Goal: Information Seeking & Learning: Learn about a topic

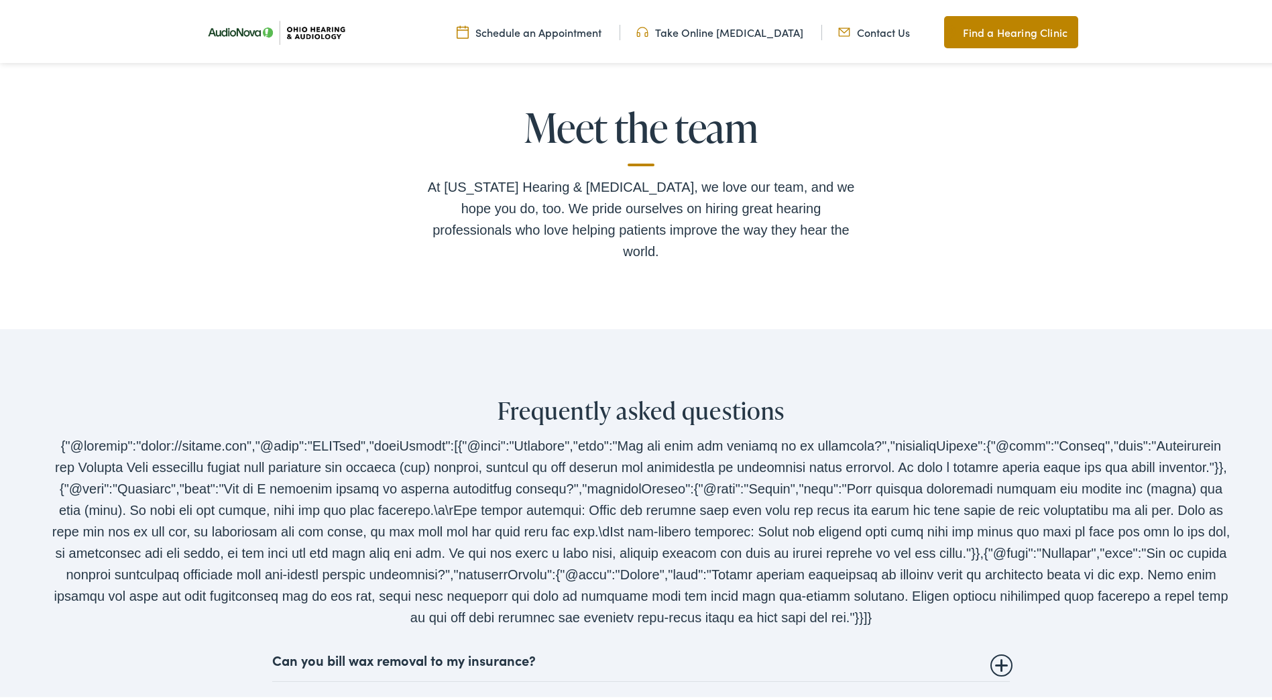
scroll to position [2481, 0]
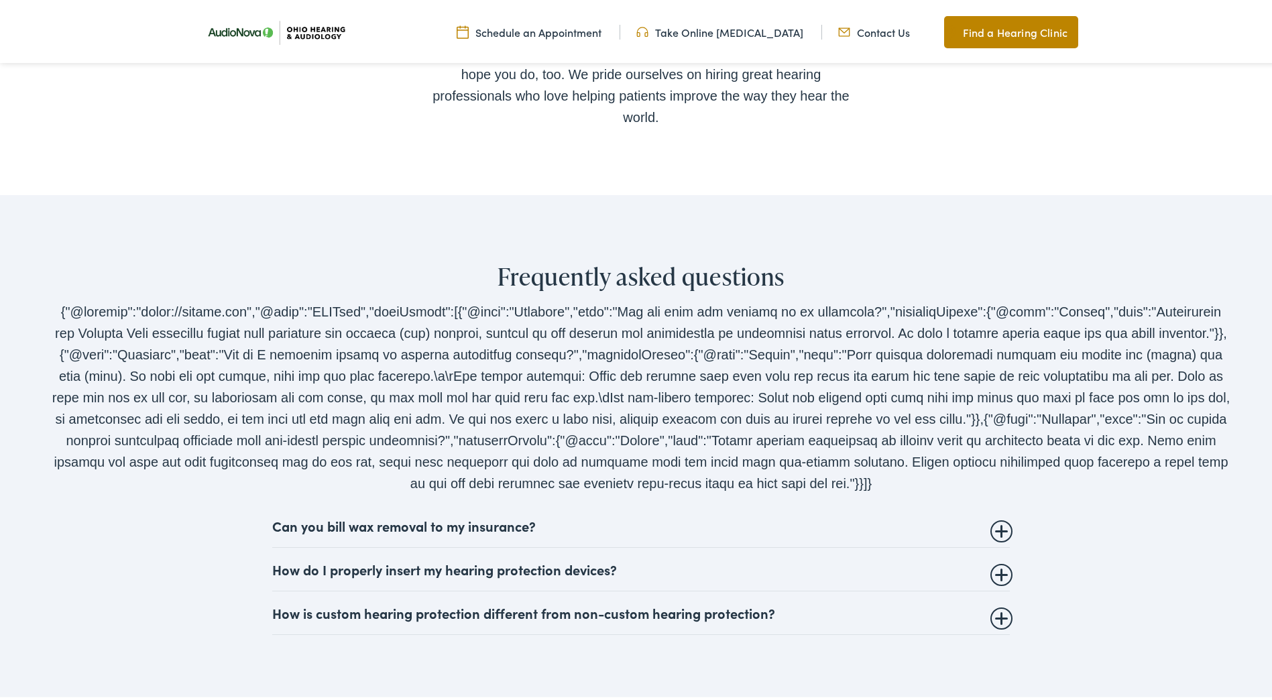
click at [997, 515] on summary "Can you bill wax removal to my insurance?" at bounding box center [641, 523] width 738 height 16
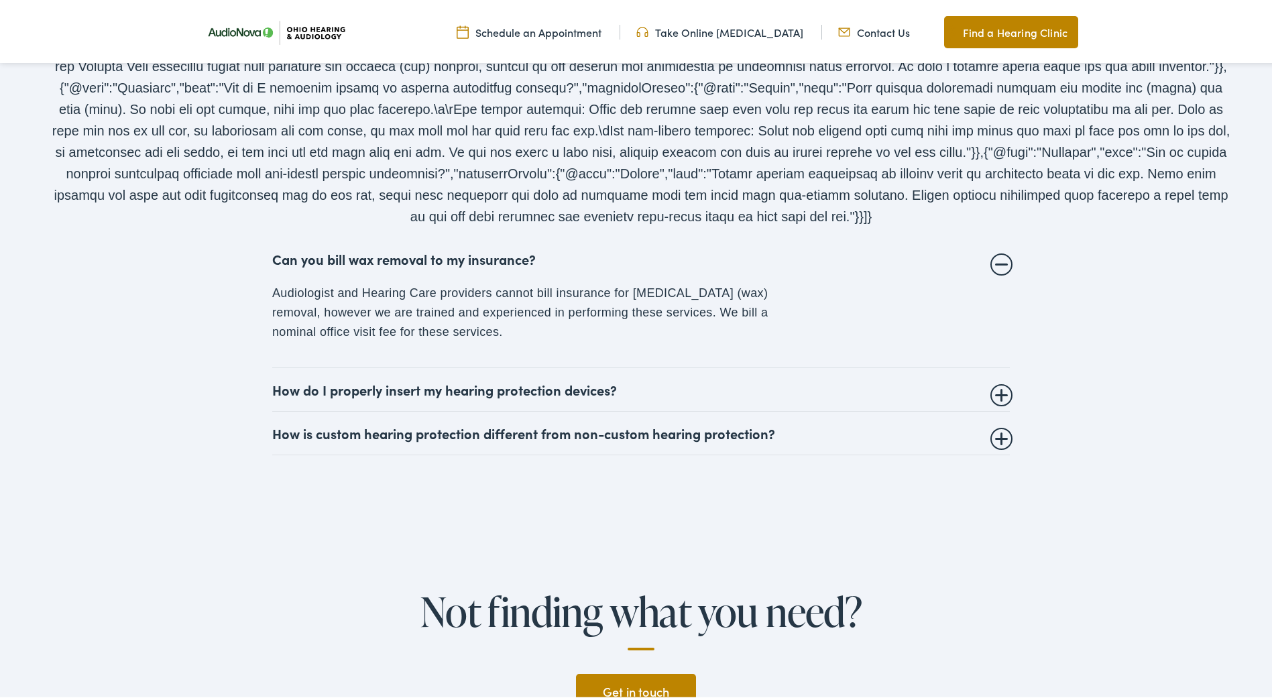
scroll to position [2749, 0]
click at [997, 378] on summary "How do I properly insert my hearing protection devices?" at bounding box center [641, 386] width 738 height 16
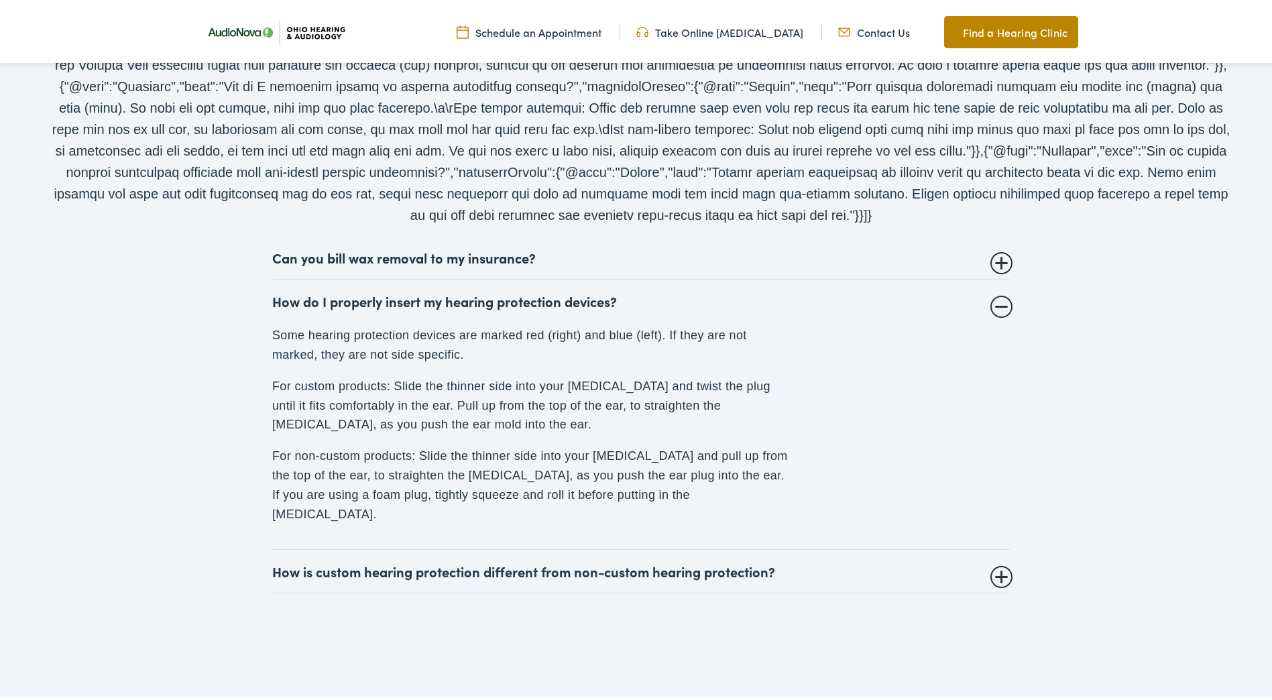
scroll to position [2950, 0]
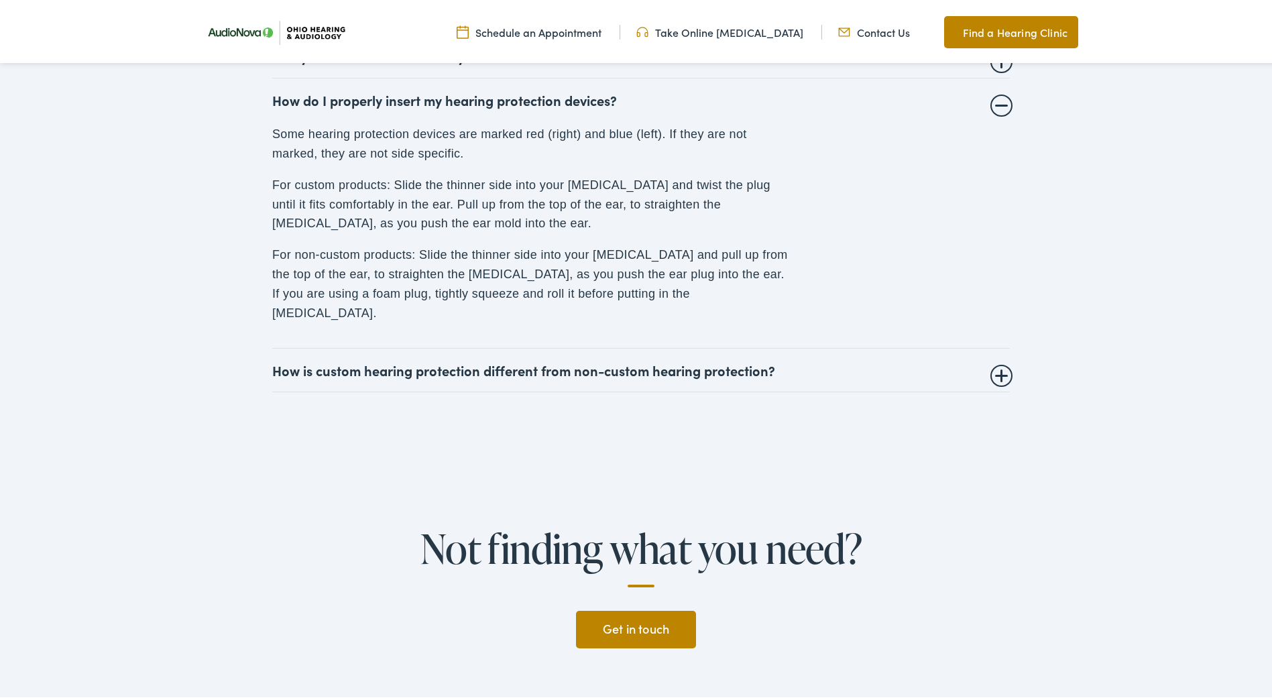
click at [994, 359] on summary "How is custom hearing protection different from non-custom hearing protection?" at bounding box center [641, 367] width 738 height 16
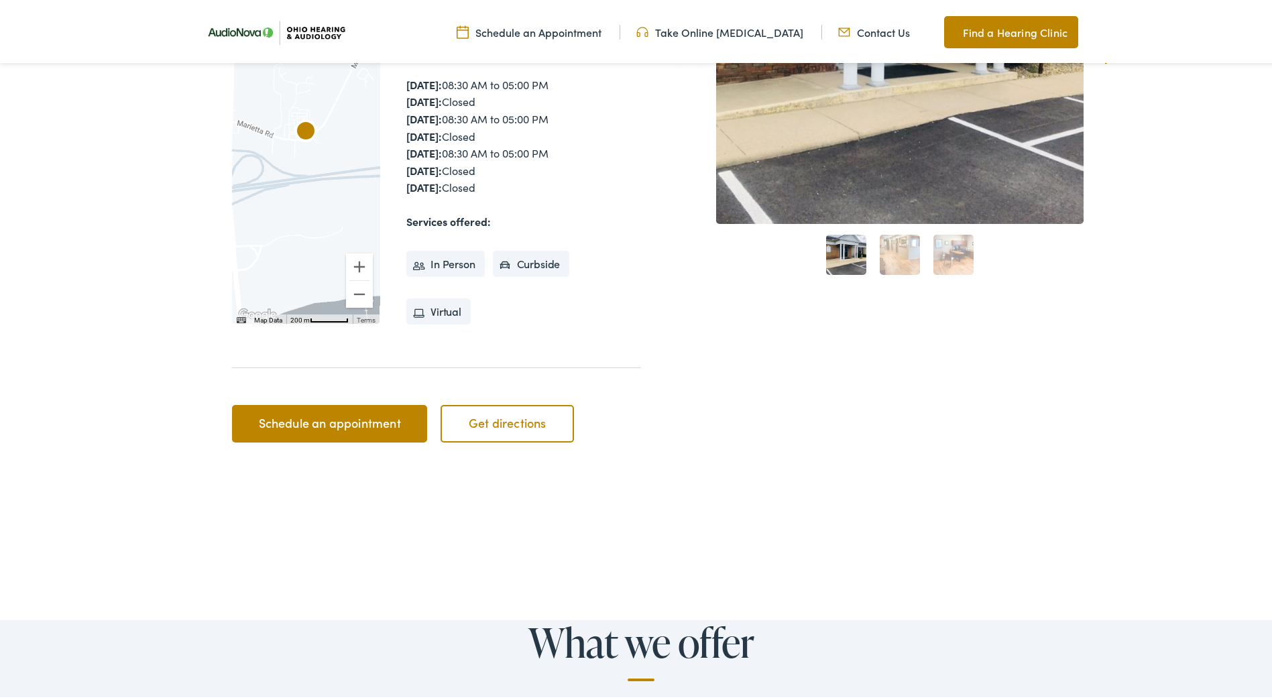
scroll to position [0, 0]
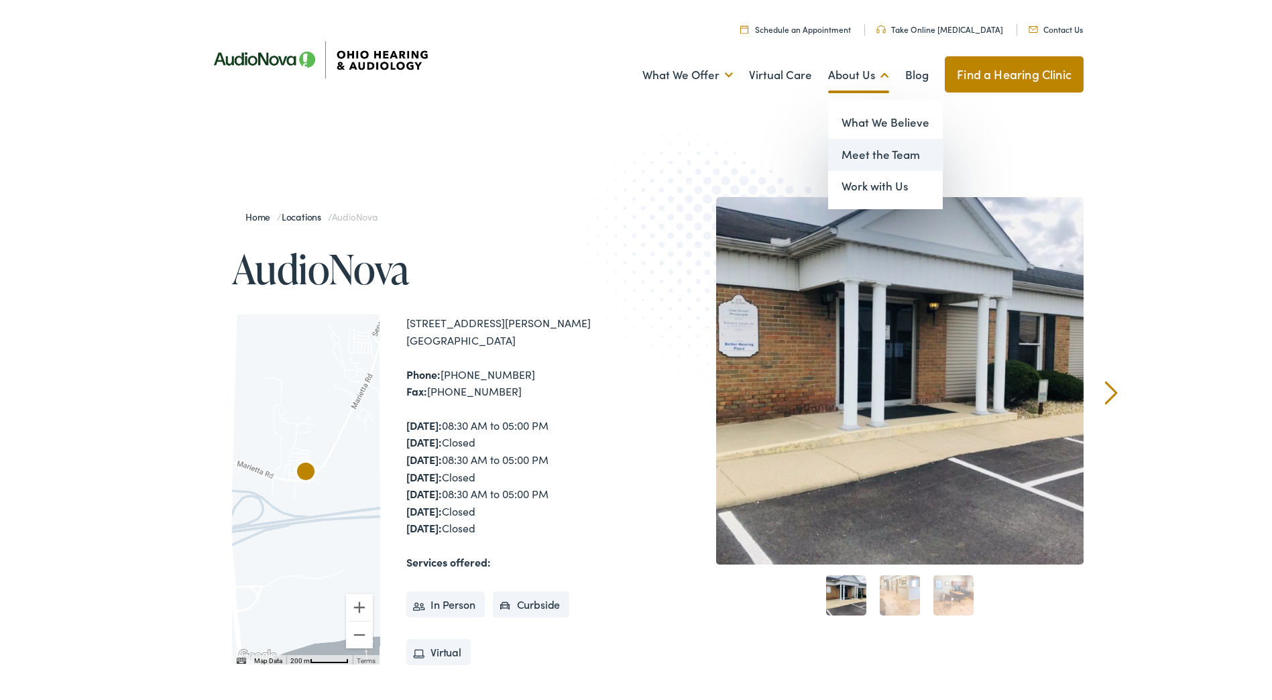
click at [869, 148] on link "Meet the Team" at bounding box center [885, 152] width 115 height 32
